Goal: Transaction & Acquisition: Subscribe to service/newsletter

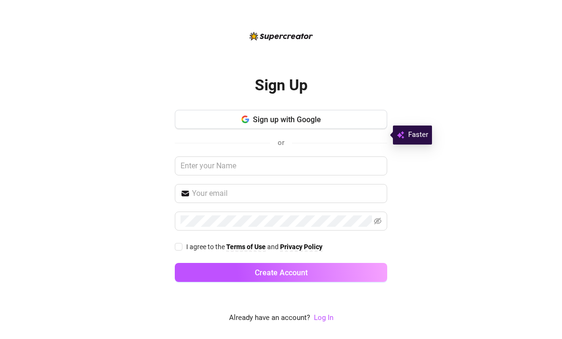
click at [340, 128] on button "Sign up with Google" at bounding box center [281, 119] width 212 height 19
click at [338, 129] on button "Sign up with Google" at bounding box center [281, 119] width 212 height 19
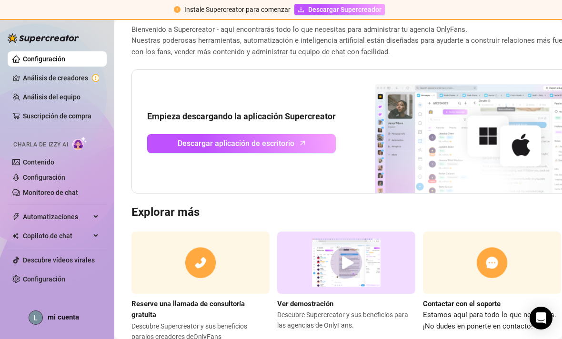
scroll to position [51, 0]
click at [298, 144] on icon "Flecha arriba" at bounding box center [302, 143] width 11 height 11
click at [46, 112] on link "Suscripción de compra" at bounding box center [57, 116] width 69 height 8
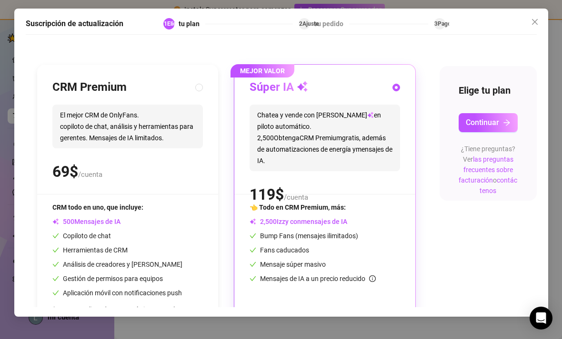
scroll to position [74, 8]
click at [500, 114] on button "Continuar" at bounding box center [487, 123] width 59 height 19
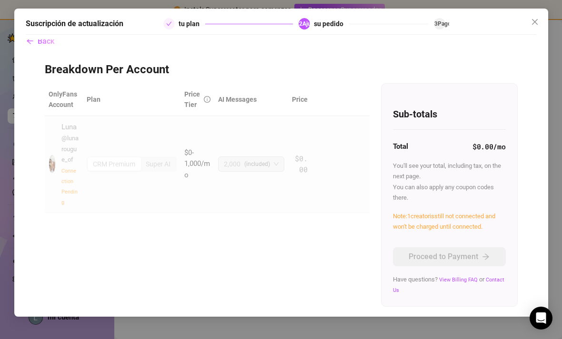
scroll to position [0, 0]
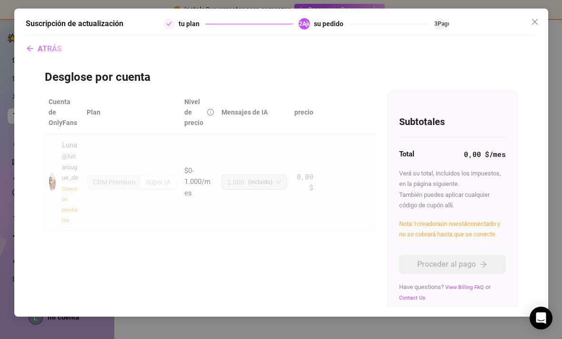
click at [53, 142] on div "Luna @ lunarougue_de Conexión pendiente" at bounding box center [64, 182] width 30 height 85
click at [92, 204] on td "CRM Premium Súper IA" at bounding box center [132, 182] width 98 height 97
click at [332, 290] on div "Cuenta de OnlyFans Plan Nivel de precio Mensajes de IA precio Luna @ lunarougue…" at bounding box center [281, 203] width 473 height 224
click at [347, 175] on button "eliminar" at bounding box center [346, 182] width 51 height 15
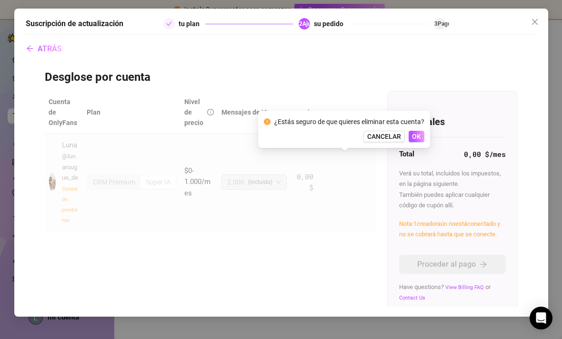
click at [415, 134] on span "OK" at bounding box center [416, 137] width 9 height 8
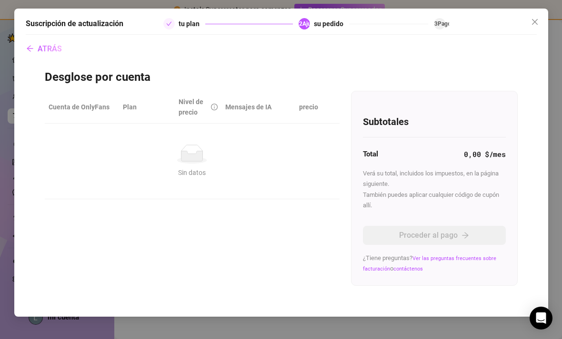
scroll to position [0, 0]
click at [30, 40] on button "ATRÁS" at bounding box center [44, 49] width 37 height 19
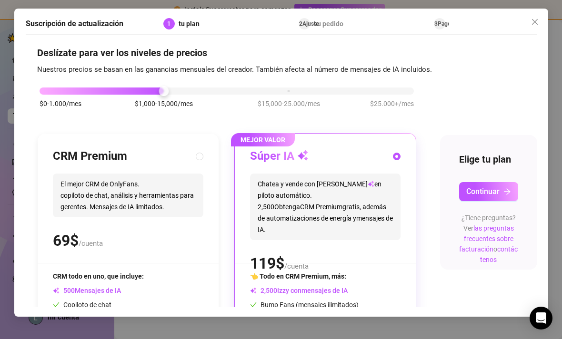
scroll to position [7, 8]
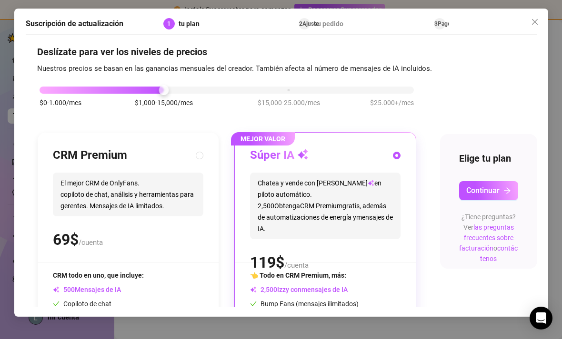
click at [173, 98] on span "$1,000-15,000/mes" at bounding box center [164, 103] width 58 height 10
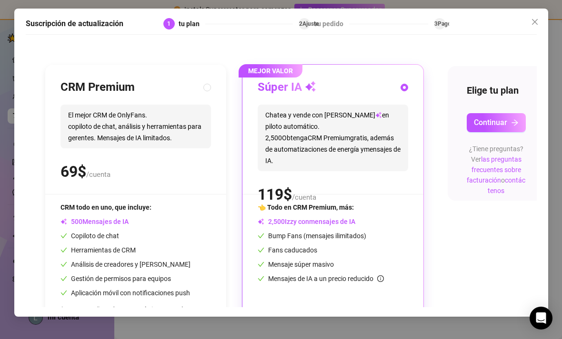
scroll to position [74, 0]
